Goal: Entertainment & Leisure: Consume media (video, audio)

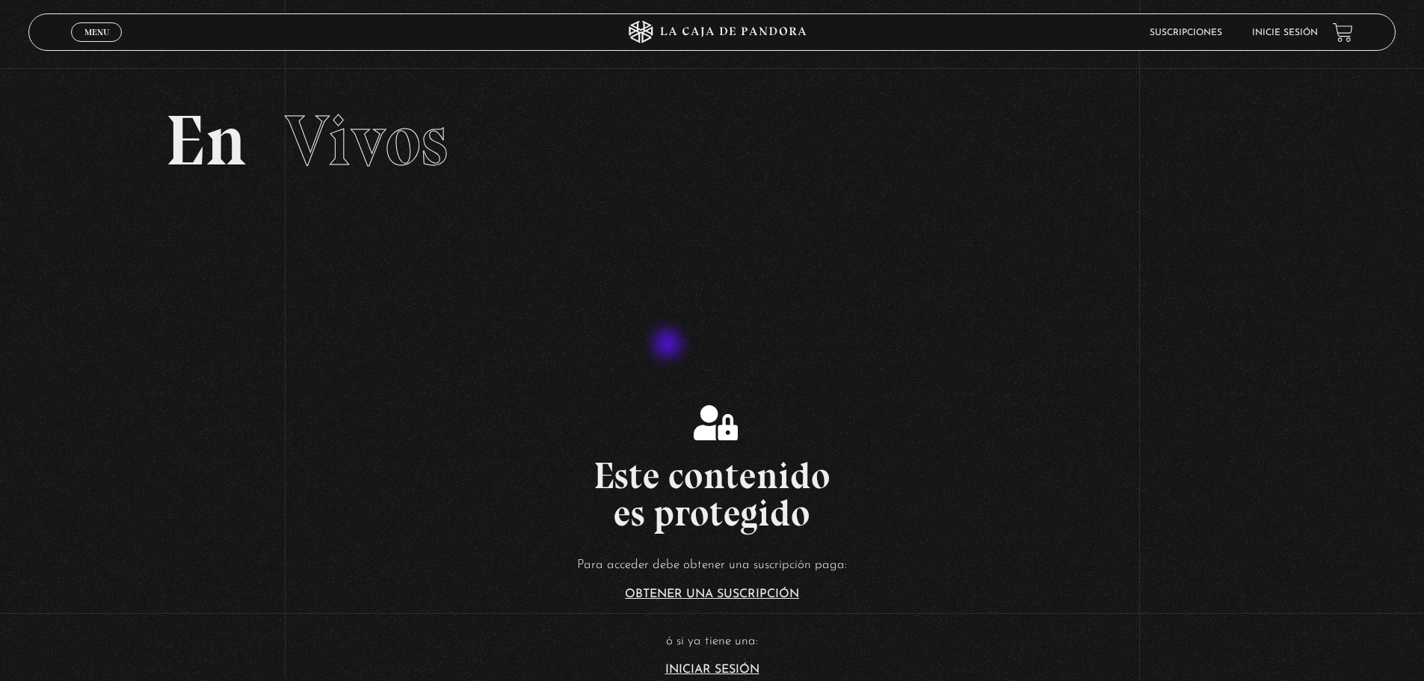
scroll to position [75, 0]
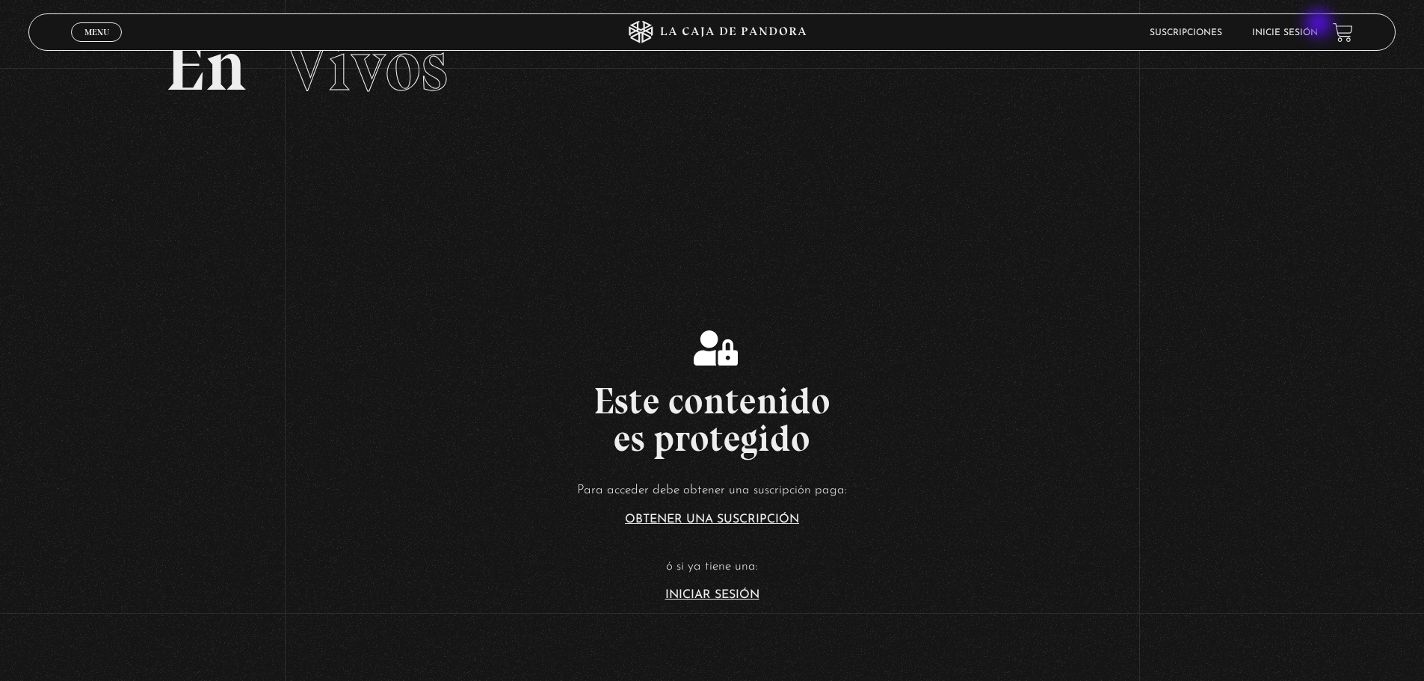
click at [1318, 25] on li "Inicie sesión" at bounding box center [1285, 32] width 66 height 23
click at [1313, 31] on link "Inicie sesión" at bounding box center [1285, 32] width 66 height 9
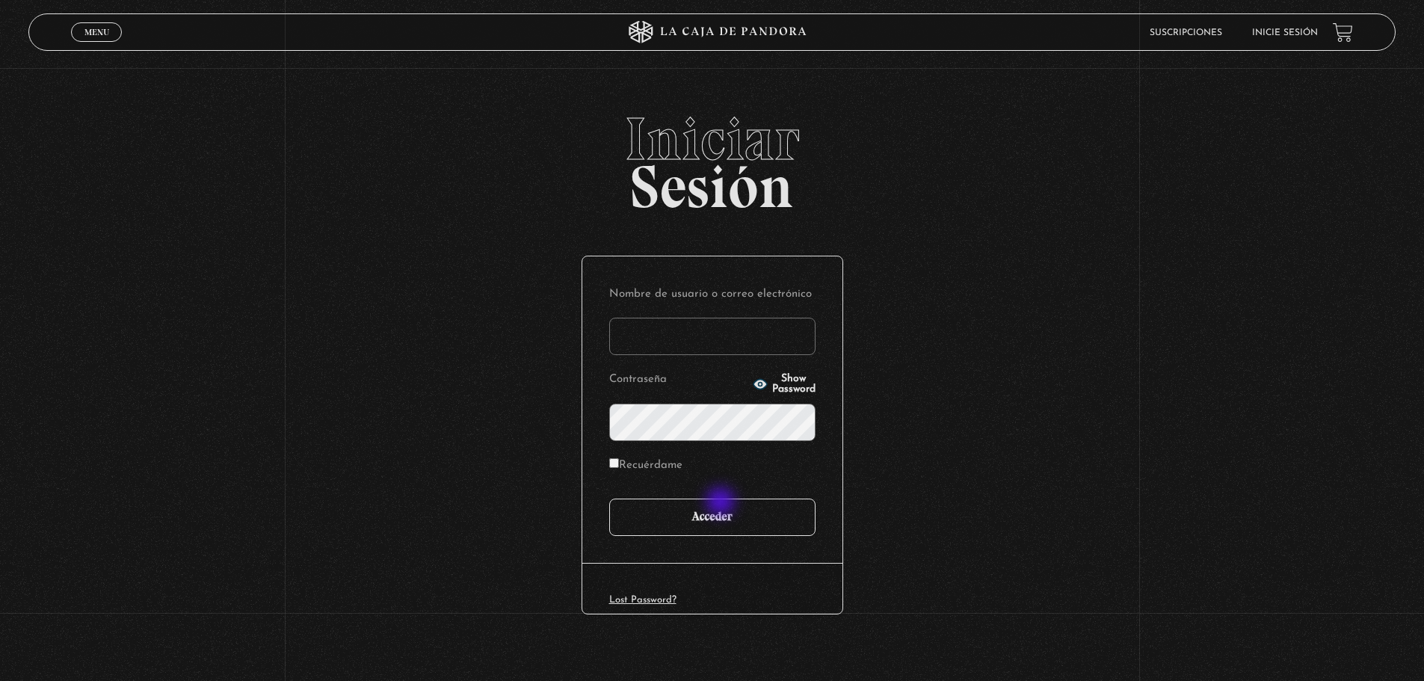
type input "mangelita"
click at [722, 503] on input "Acceder" at bounding box center [712, 517] width 206 height 37
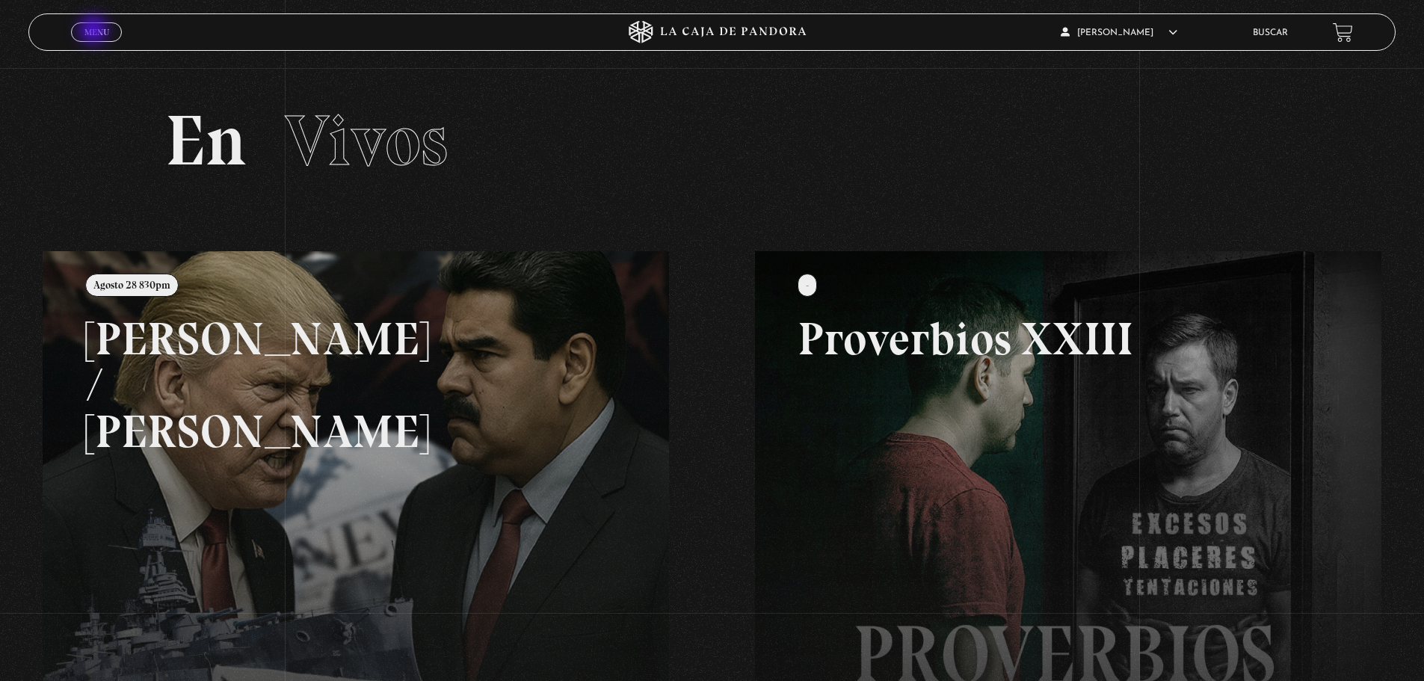
click at [95, 31] on span "Menu" at bounding box center [96, 32] width 25 height 9
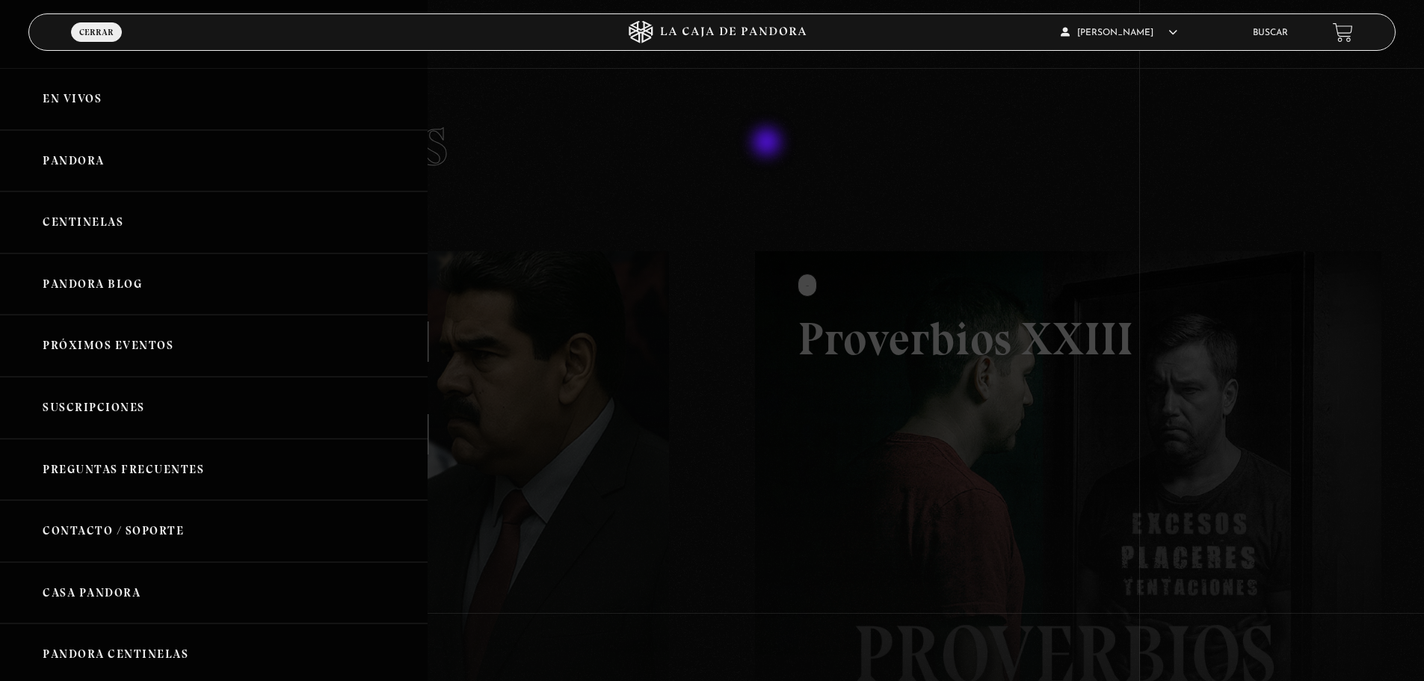
click at [770, 141] on div at bounding box center [712, 340] width 1424 height 681
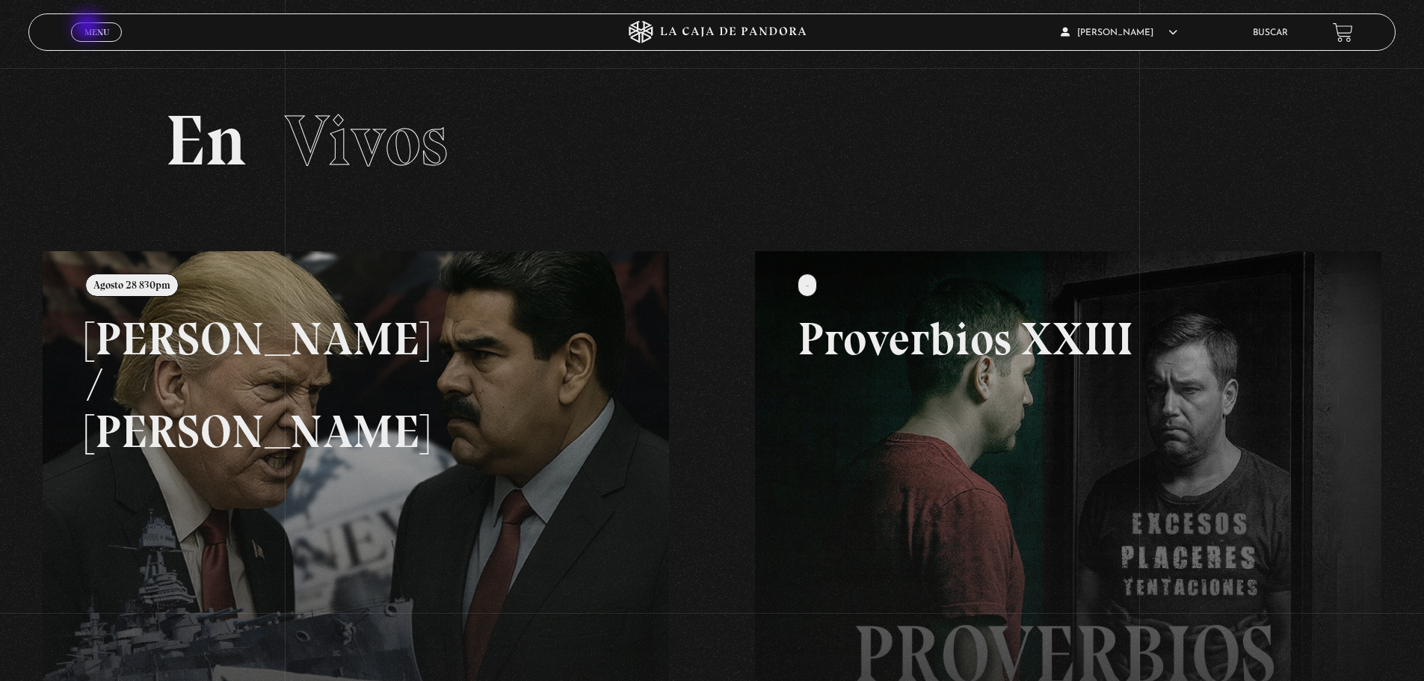
click at [89, 28] on span "Menu" at bounding box center [96, 32] width 25 height 9
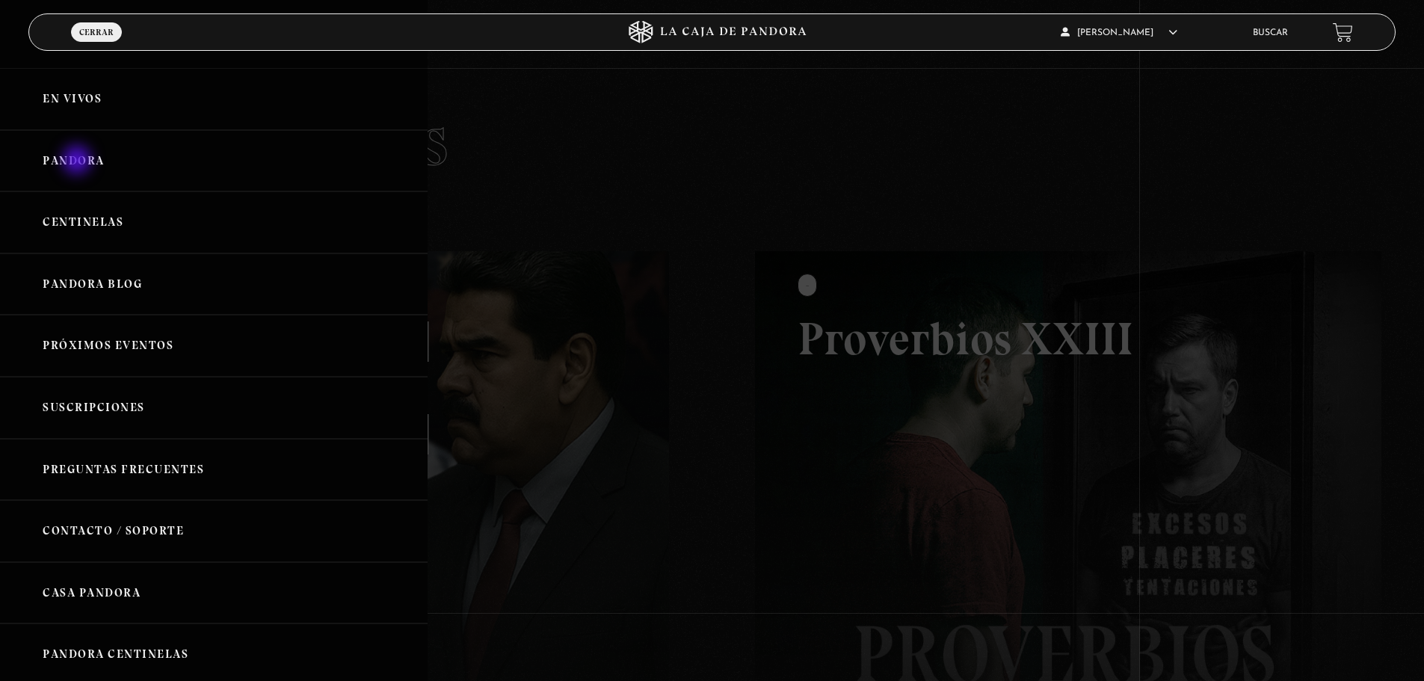
click at [78, 161] on link "Pandora" at bounding box center [214, 161] width 428 height 62
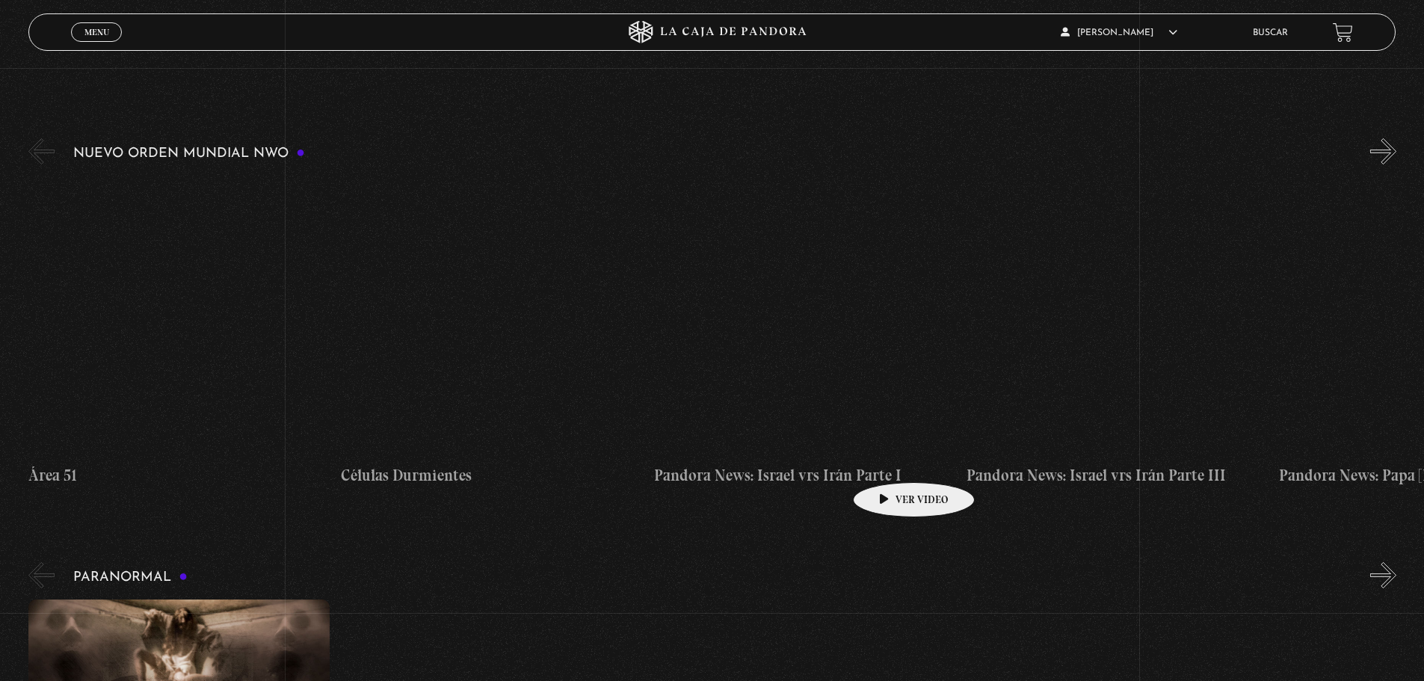
scroll to position [299, 0]
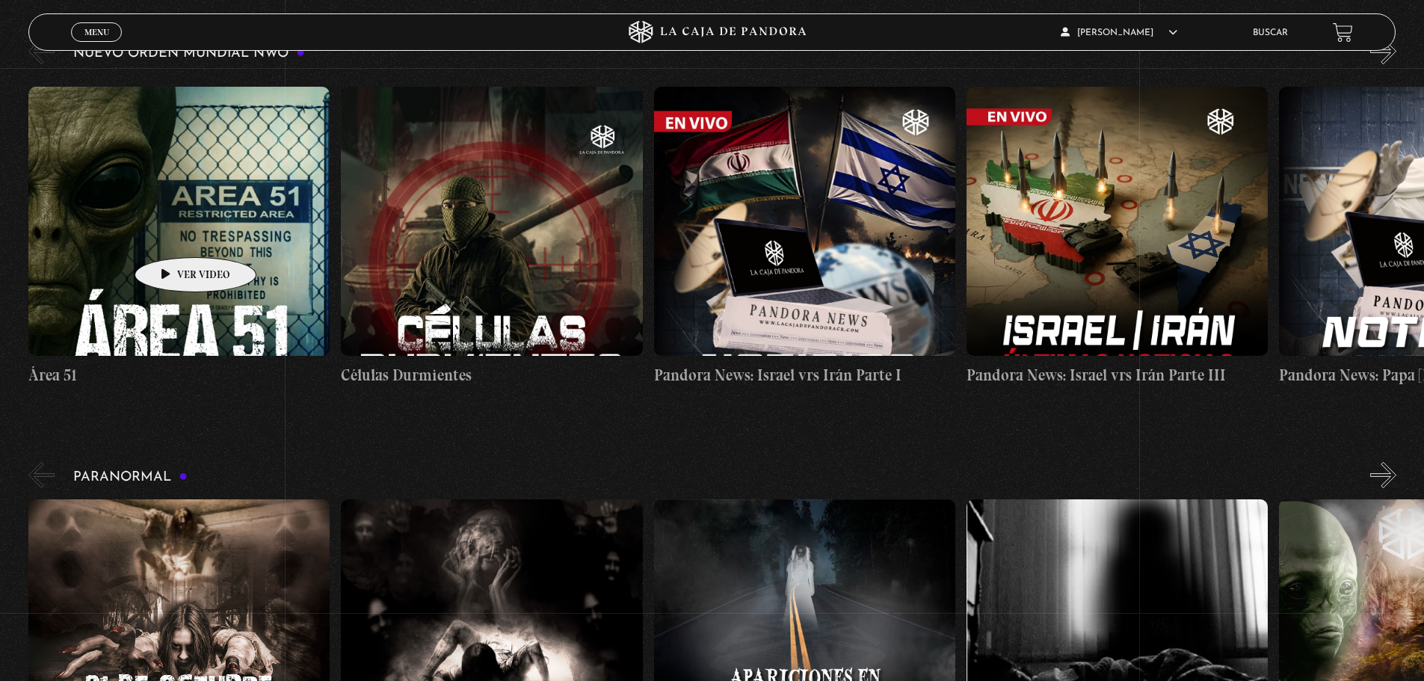
click at [172, 235] on figure at bounding box center [178, 221] width 301 height 269
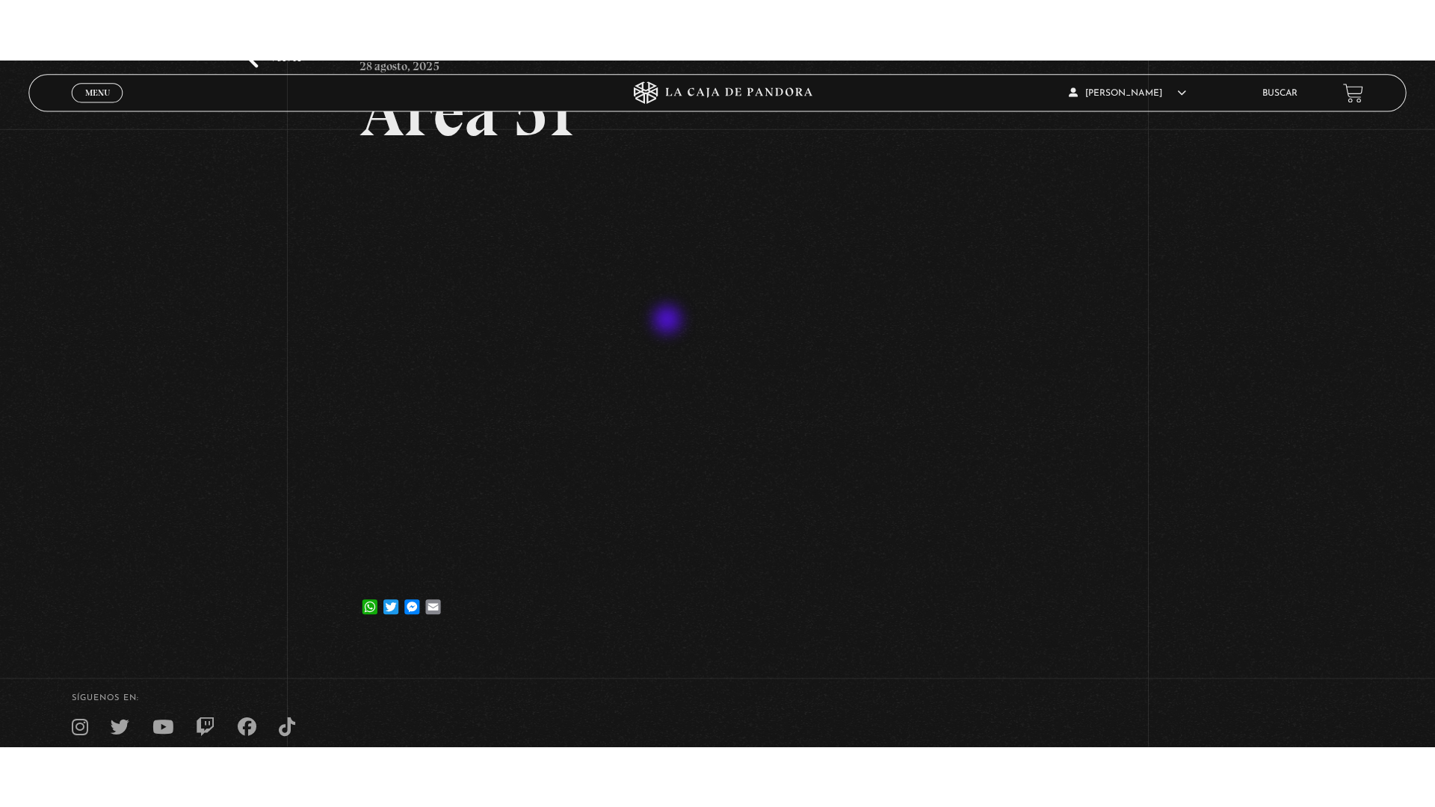
scroll to position [150, 0]
